Goal: Find specific page/section: Find specific page/section

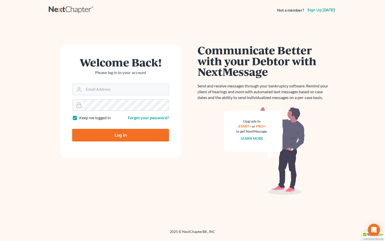
type input "tammys@4bankruptcy.com"
click at [109, 136] on input "Log In" at bounding box center [120, 135] width 97 height 13
type input "Thinking..."
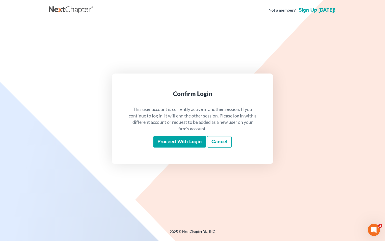
click at [175, 140] on input "Proceed with login" at bounding box center [179, 142] width 52 height 12
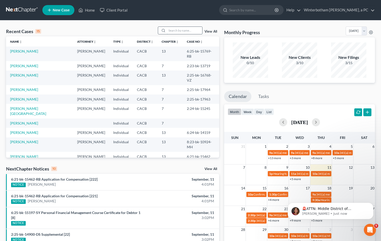
click at [177, 28] on input "search" at bounding box center [184, 30] width 35 height 7
type input "[PERSON_NAME]"
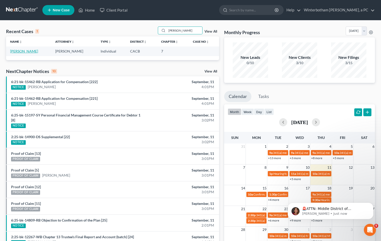
click at [31, 51] on link "[PERSON_NAME]" at bounding box center [24, 51] width 28 height 4
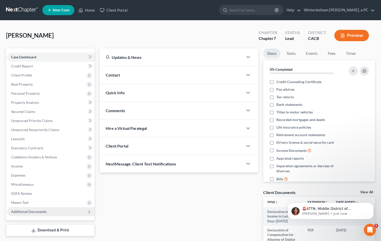
click at [39, 211] on span "Additional Documents" at bounding box center [29, 211] width 36 height 4
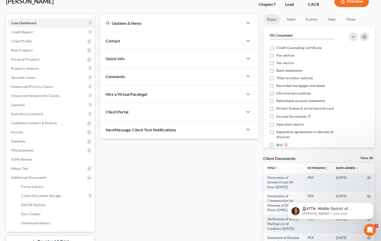
scroll to position [76, 0]
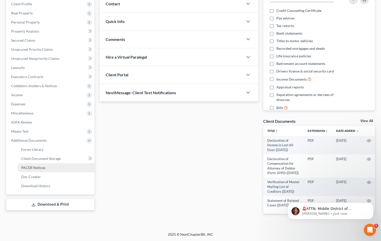
click at [39, 165] on span "PACER Notices" at bounding box center [33, 167] width 24 height 4
